Goal: Navigation & Orientation: Find specific page/section

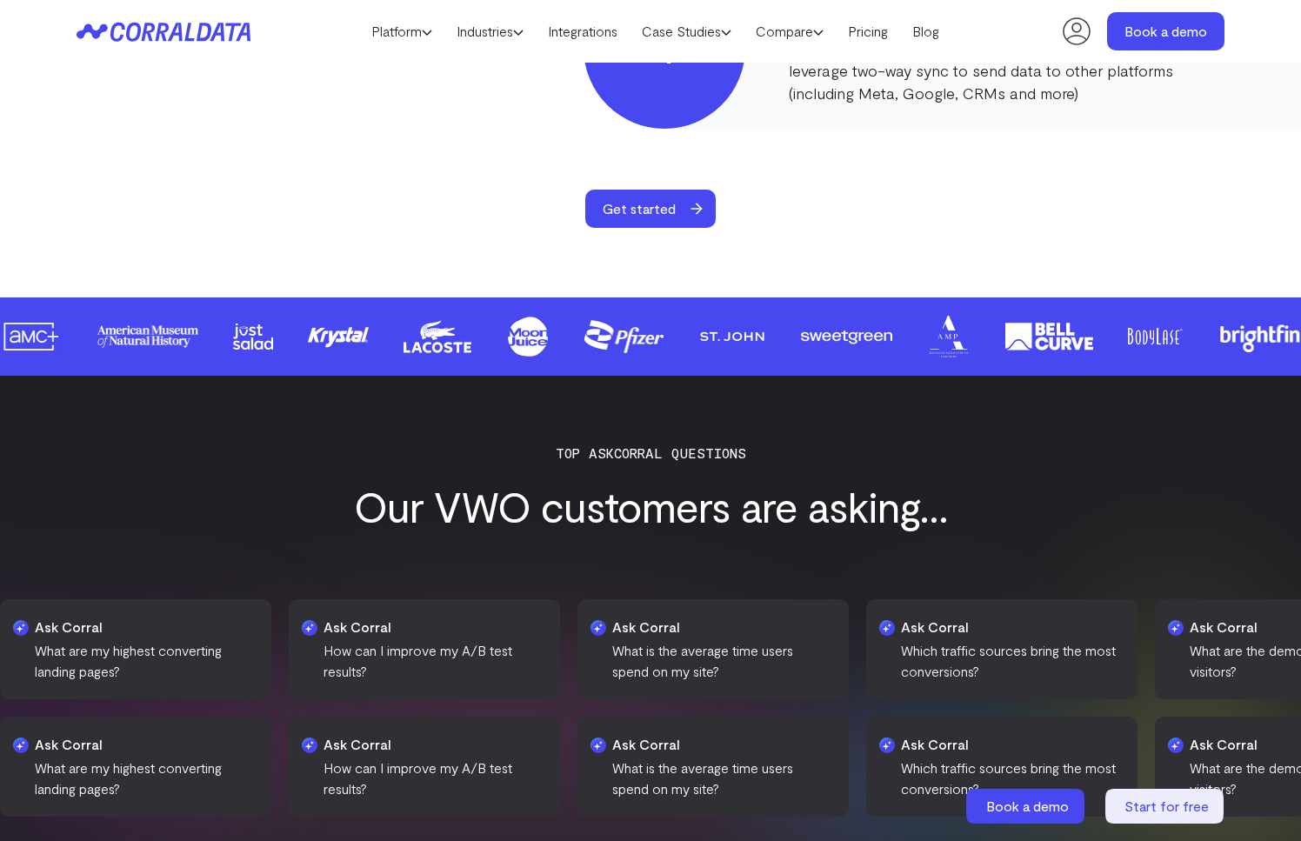
scroll to position [2251, 0]
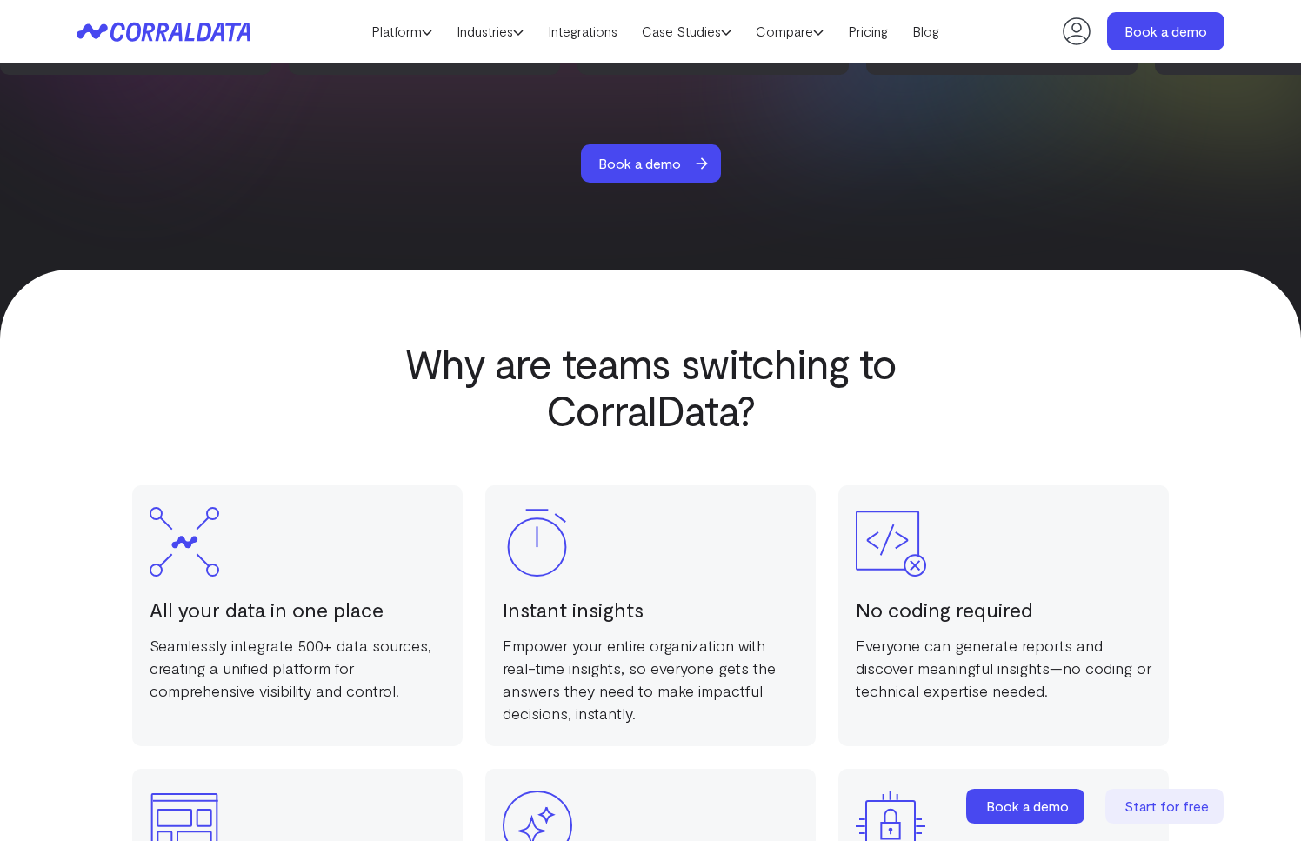
scroll to position [2993, 0]
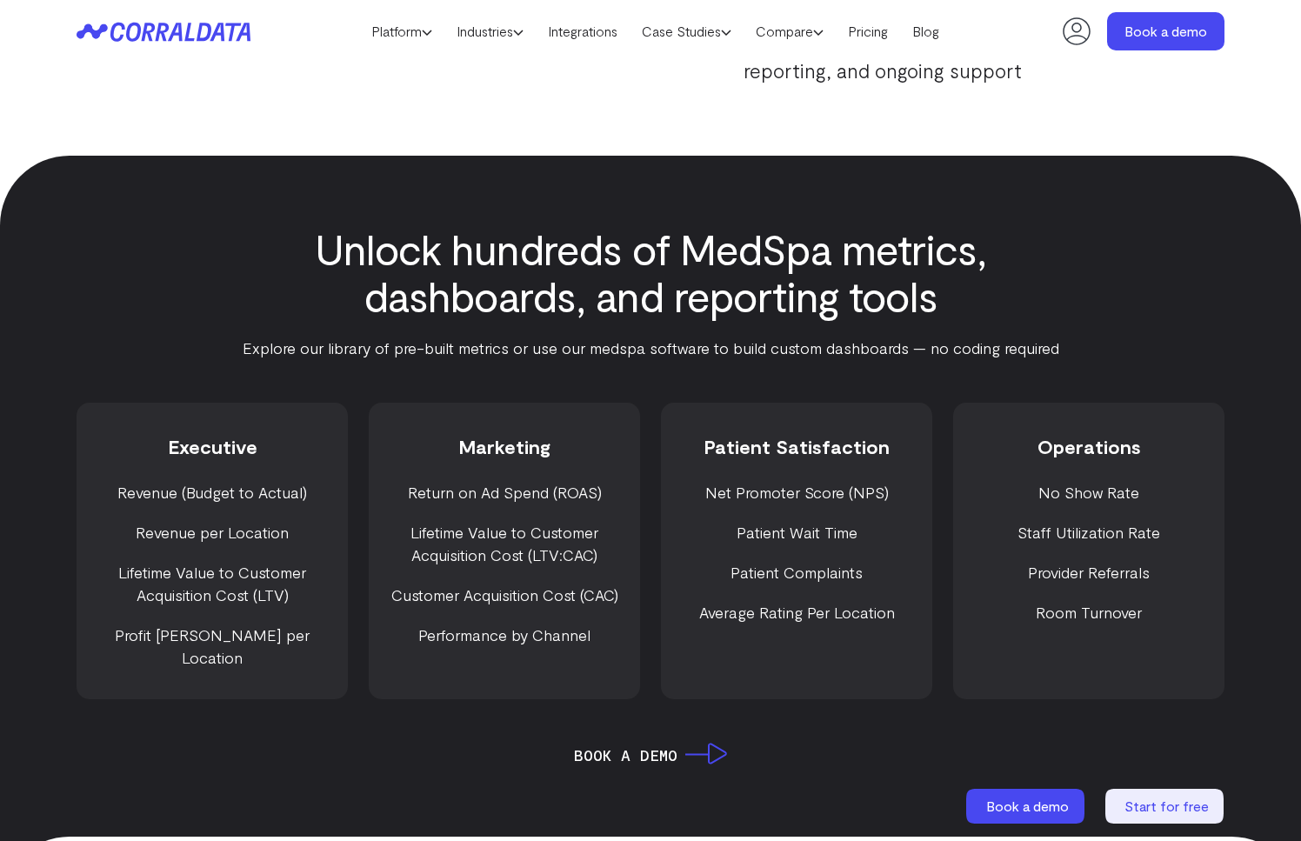
scroll to position [2993, 0]
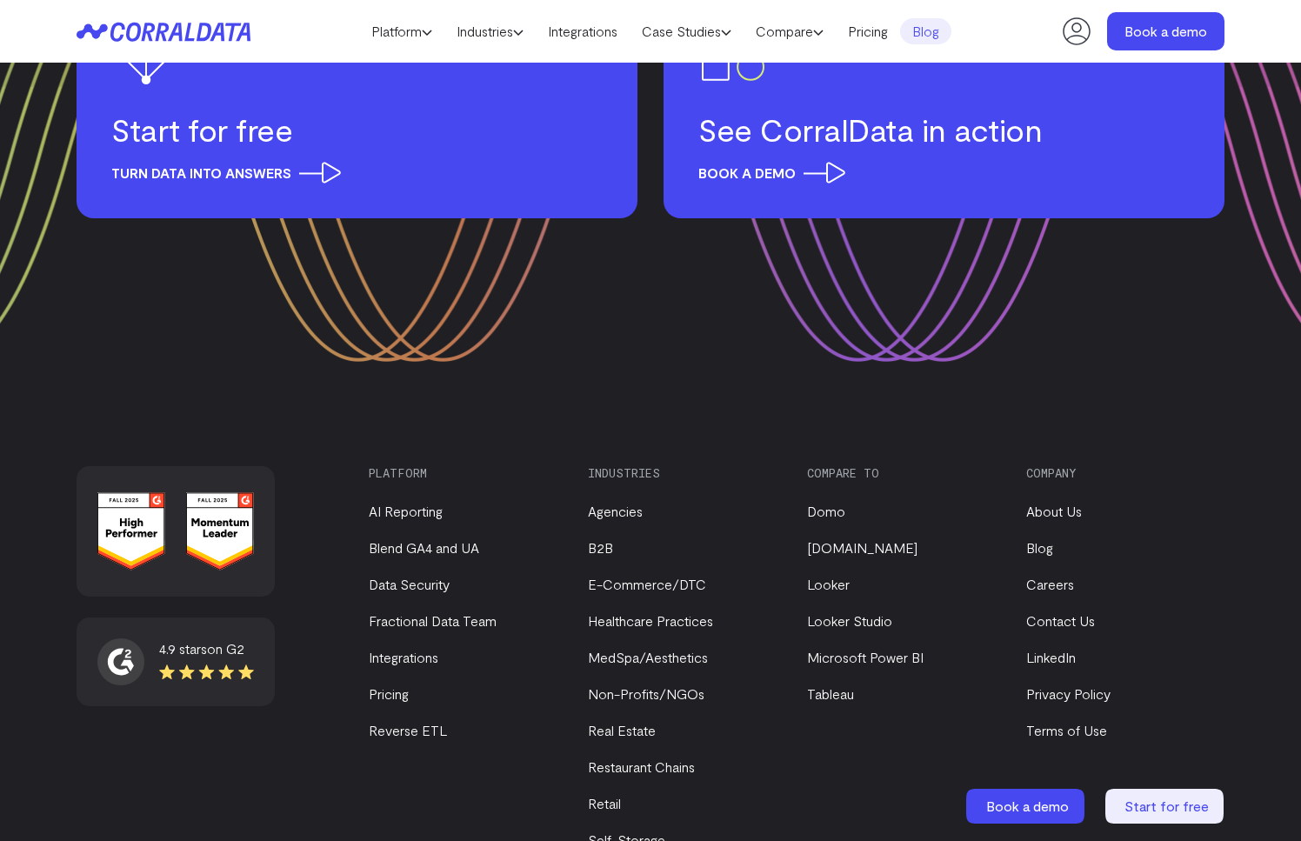
scroll to position [2291, 0]
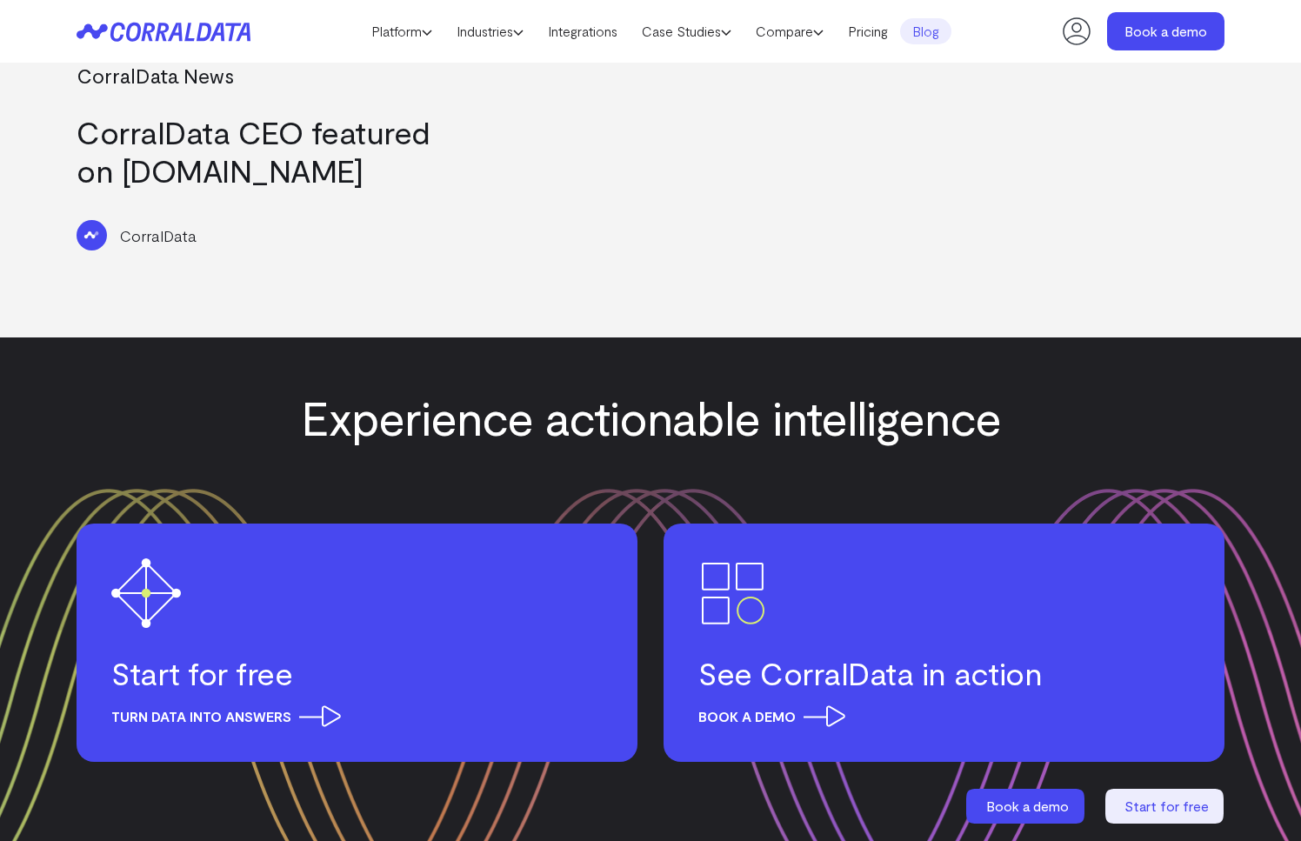
scroll to position [2818, 0]
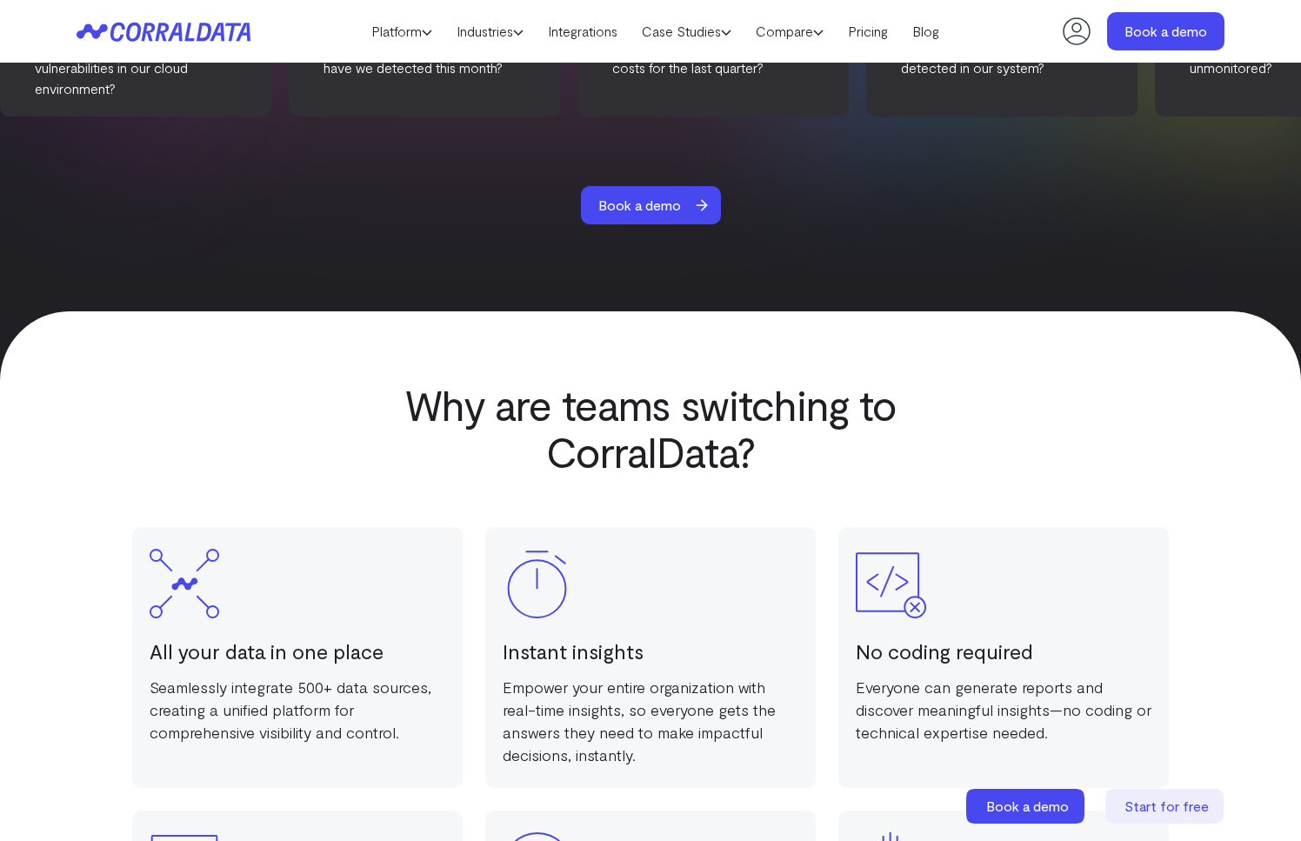
scroll to position [2993, 0]
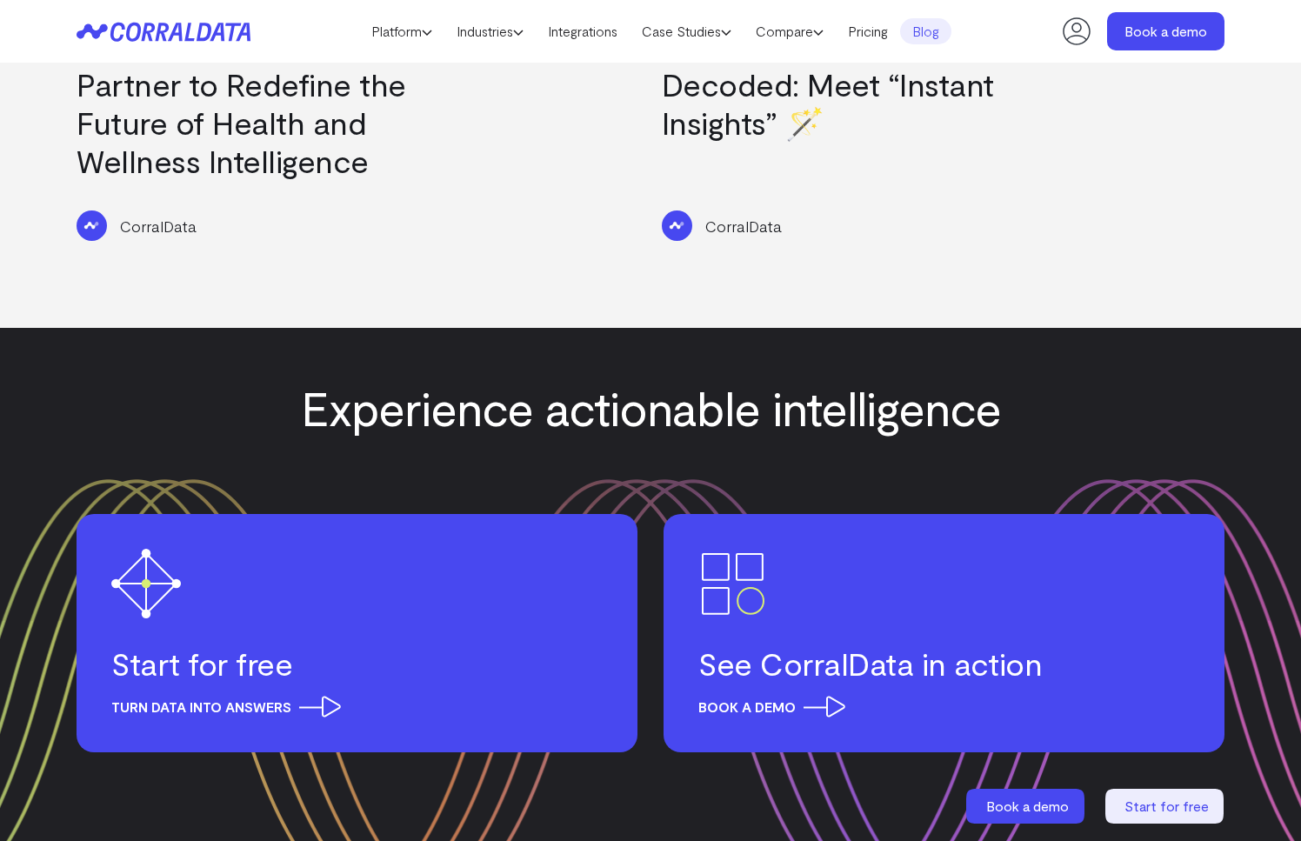
scroll to position [2852, 0]
